Goal: Task Accomplishment & Management: Complete application form

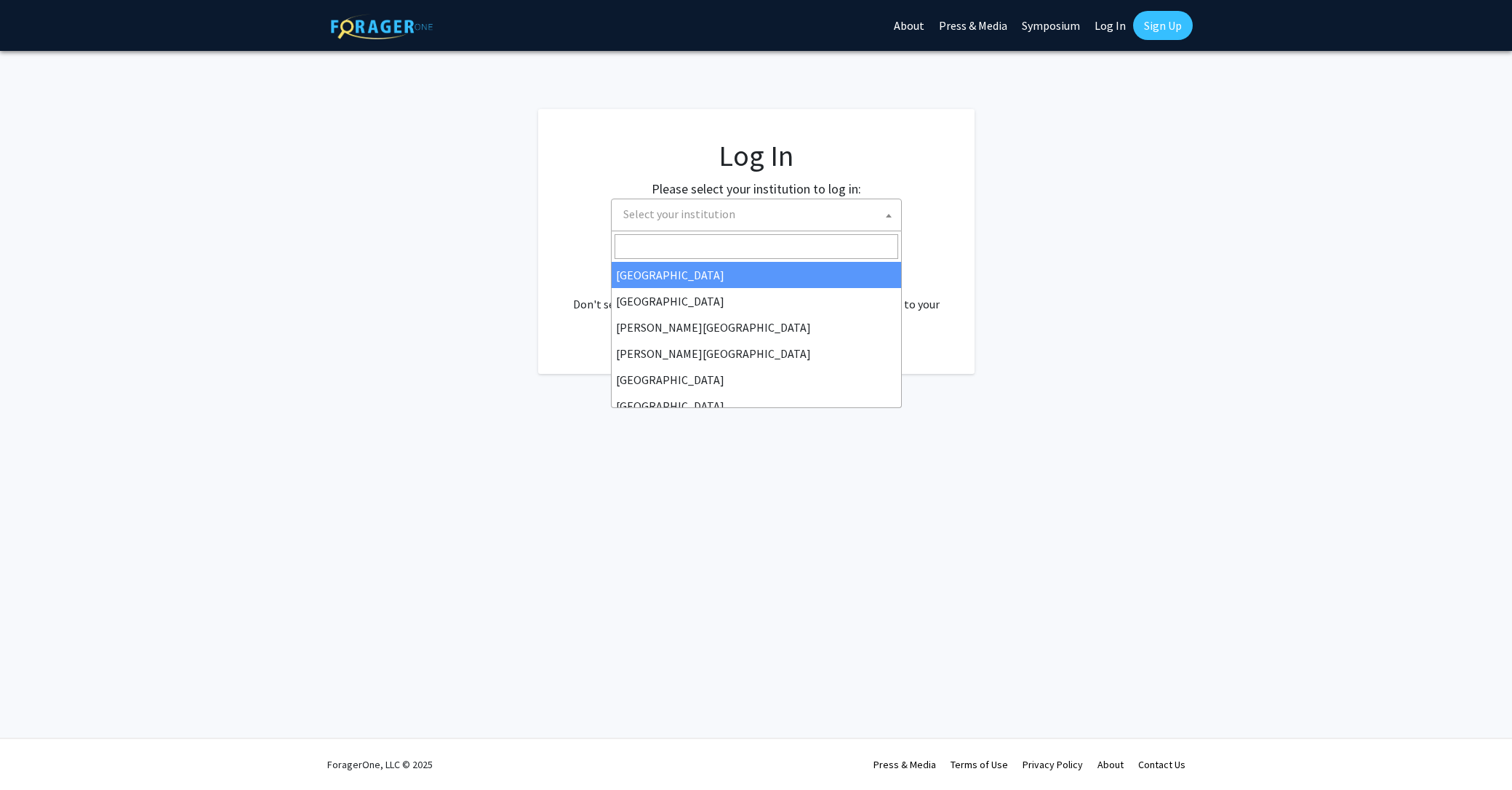
click at [836, 219] on span "Select your institution" at bounding box center [759, 215] width 284 height 30
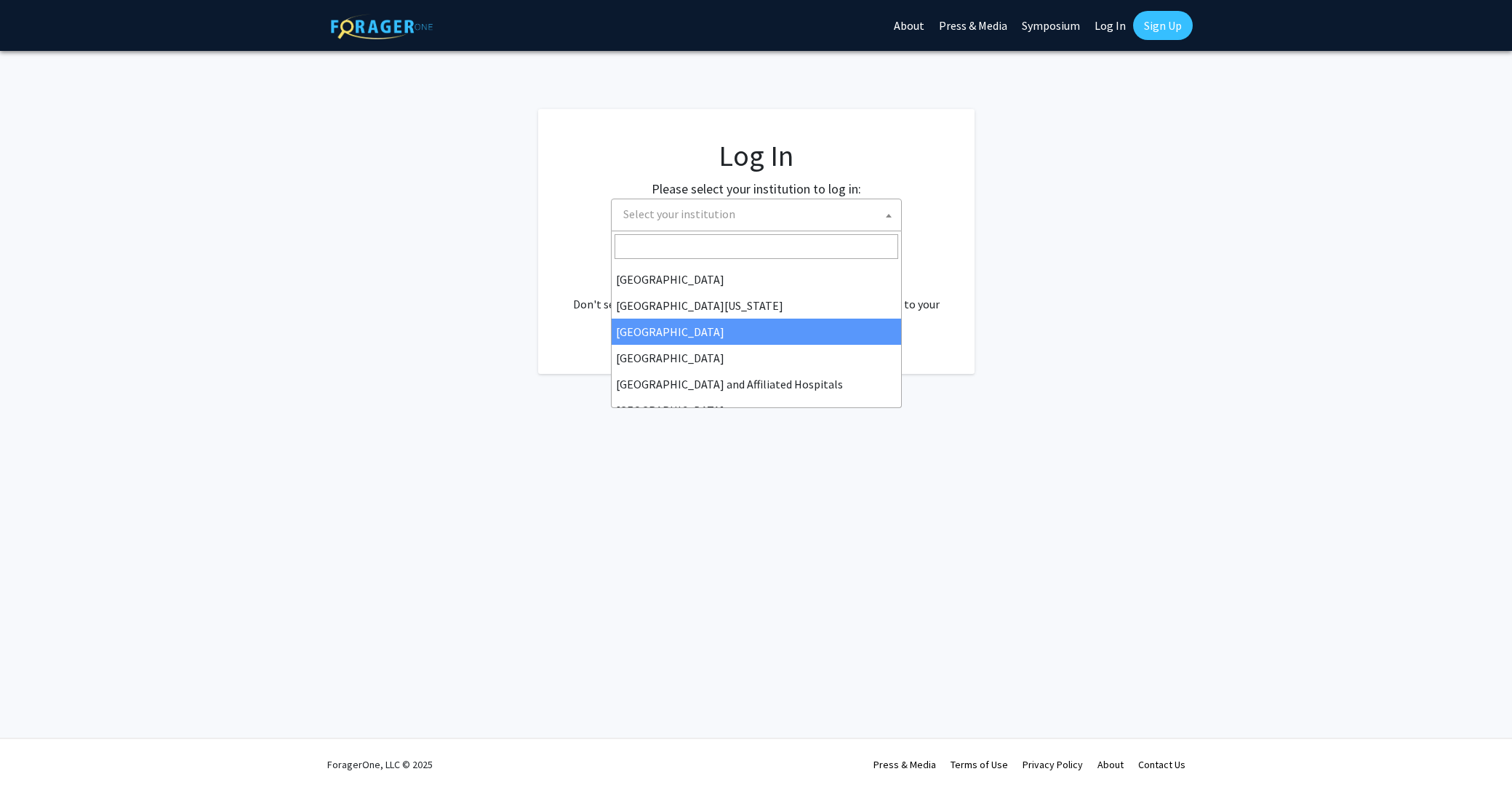
scroll to position [128, 0]
select select "12"
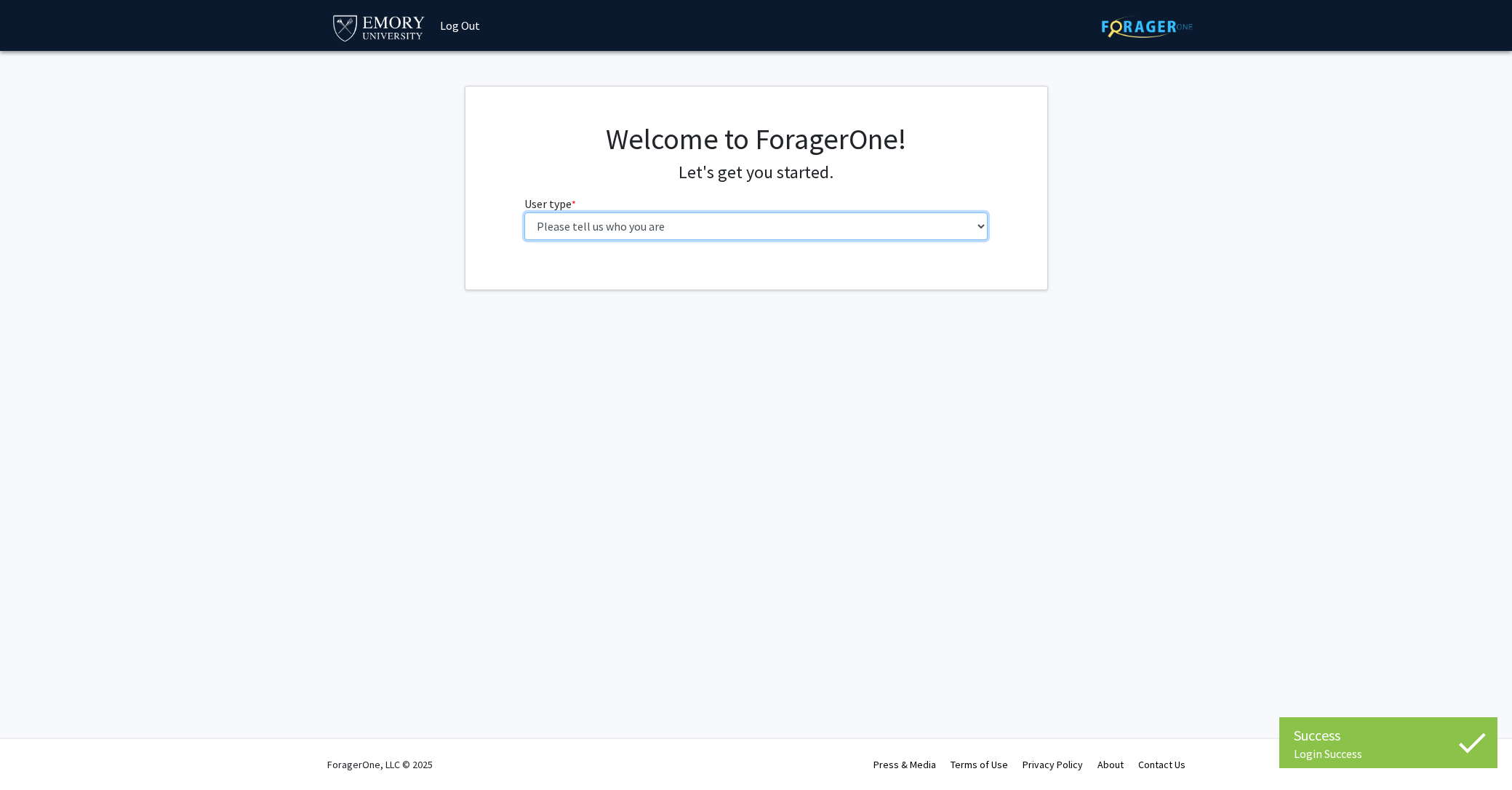
click at [577, 232] on select "Please tell us who you are Undergraduate Student Master's Student Doctoral Cand…" at bounding box center [756, 226] width 463 height 28
